Goal: Find contact information: Find contact information

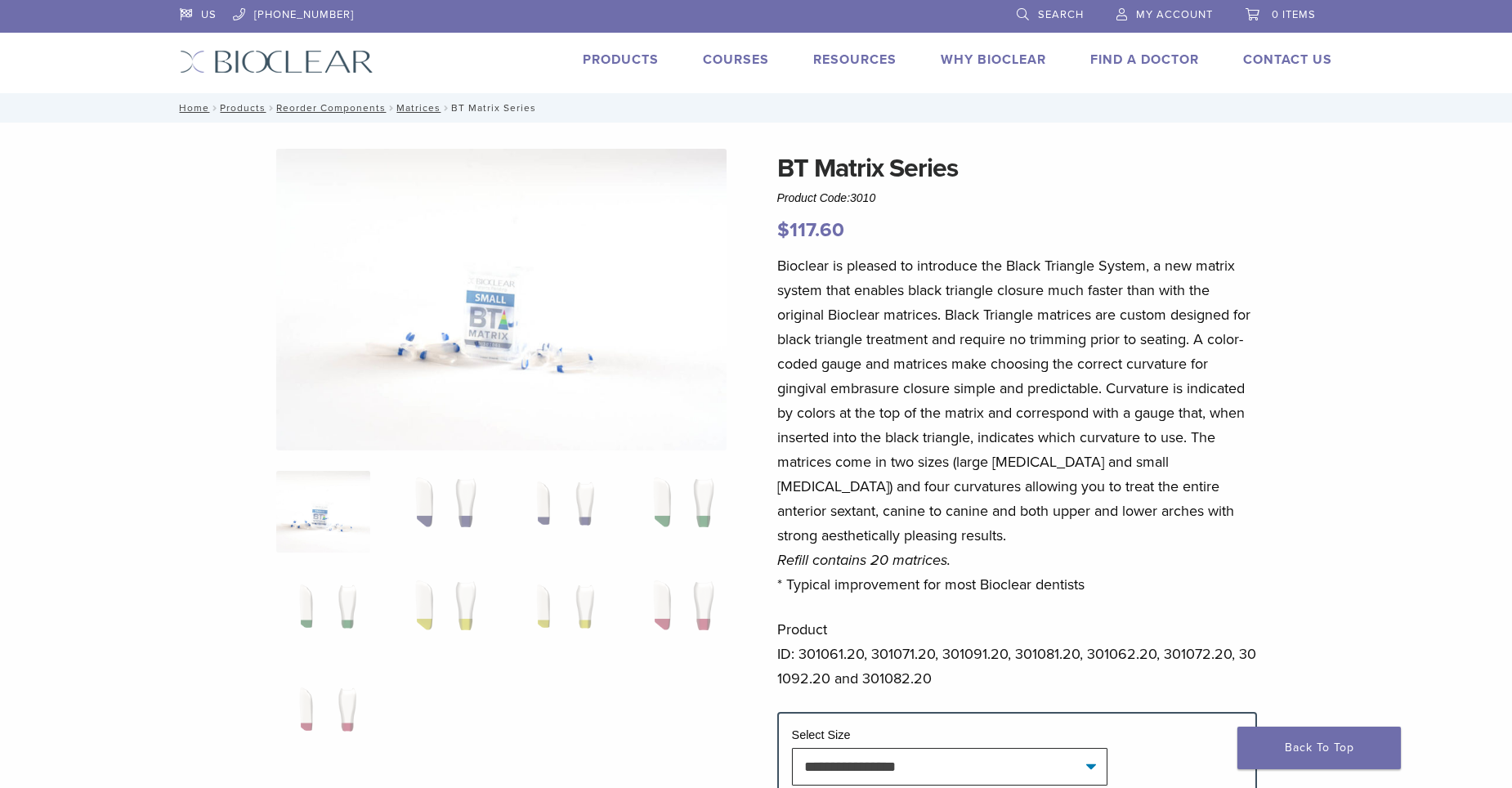
click at [300, 15] on link "[PHONE_NUMBER]" at bounding box center [293, 12] width 121 height 24
click at [1310, 117] on link "Return/Repairs" at bounding box center [1342, 123] width 191 height 36
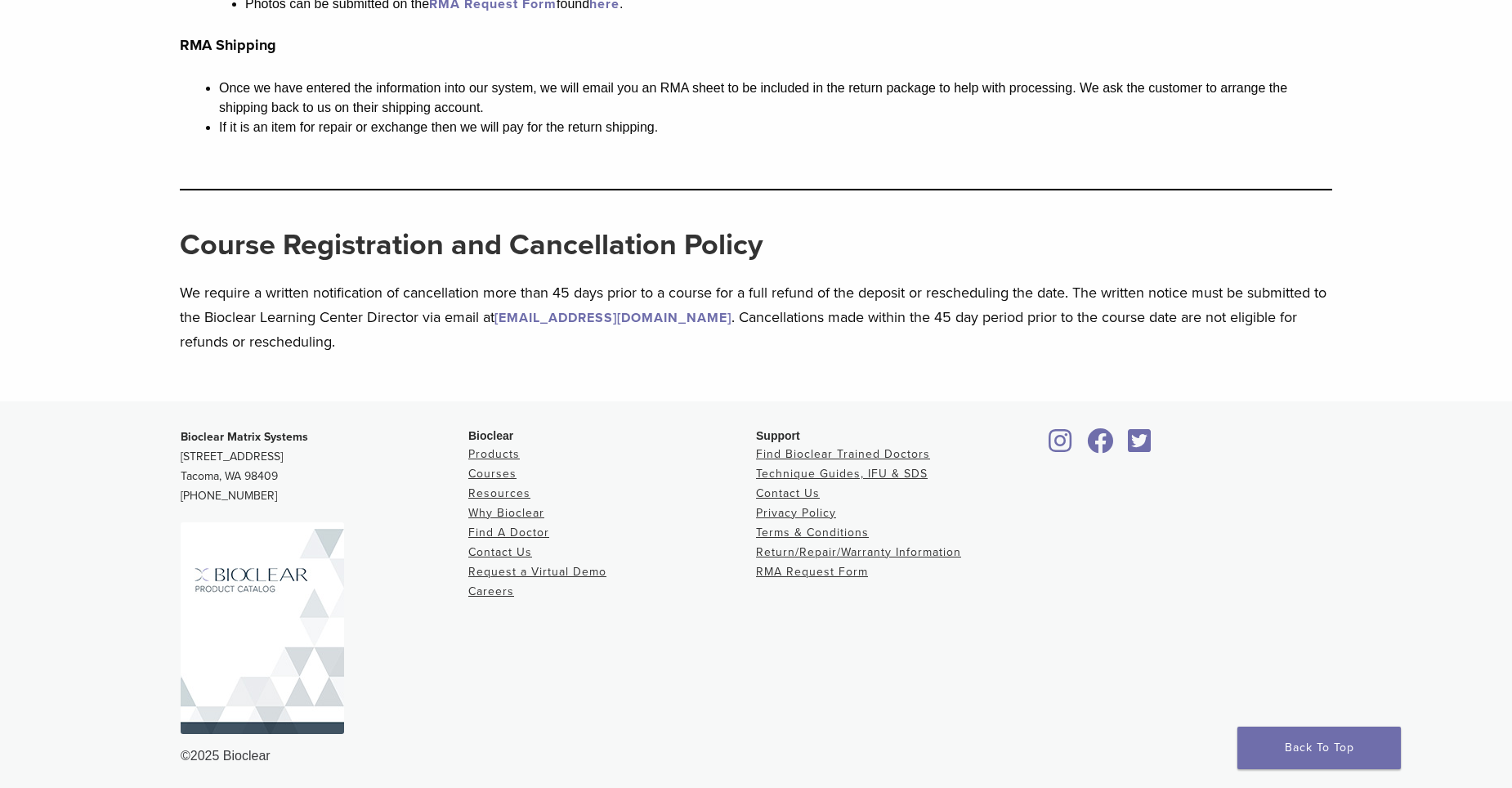
scroll to position [1802, 0]
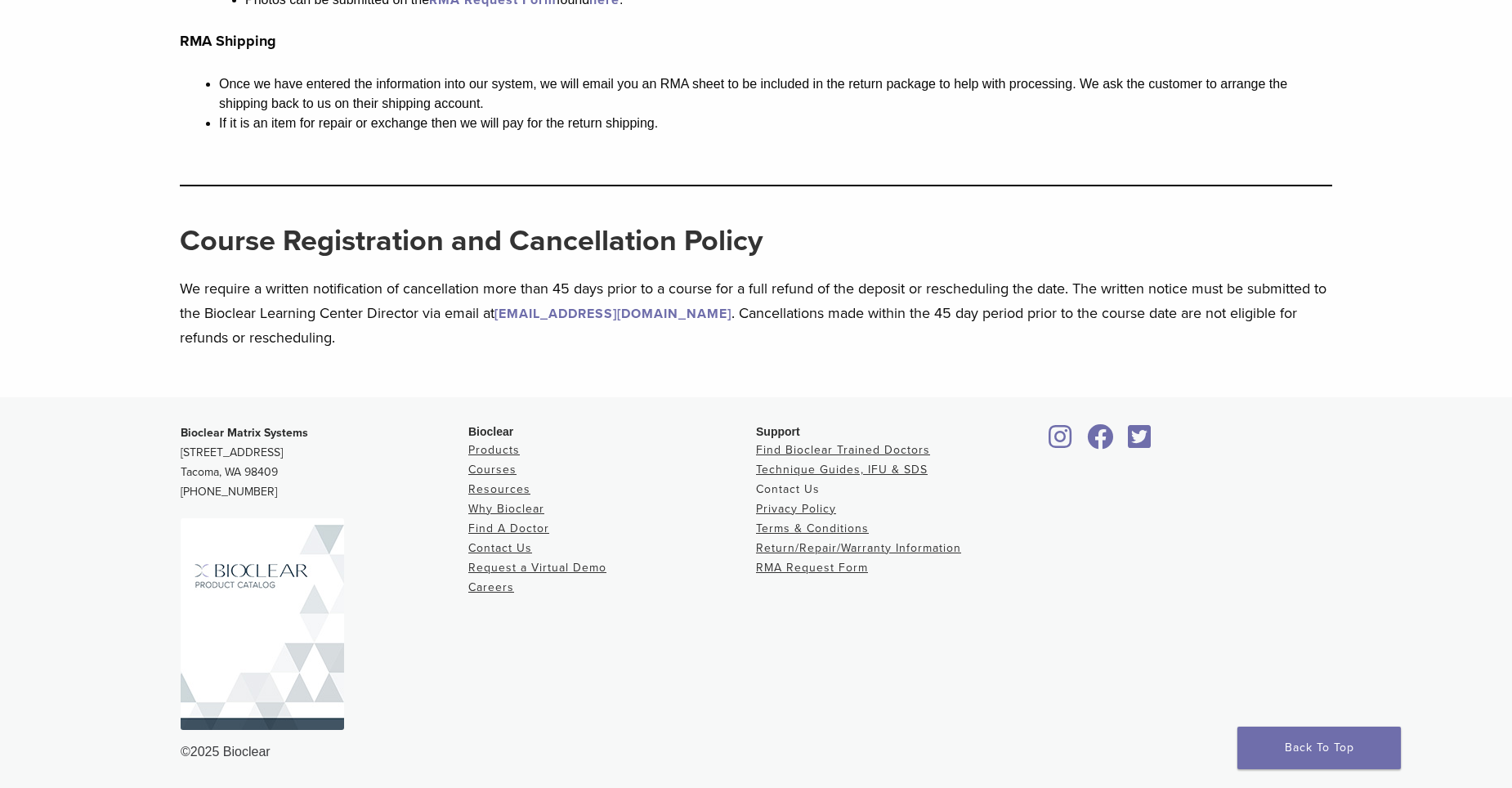
click at [810, 492] on link "Contact Us" at bounding box center [788, 489] width 64 height 14
